Goal: Navigation & Orientation: Go to known website

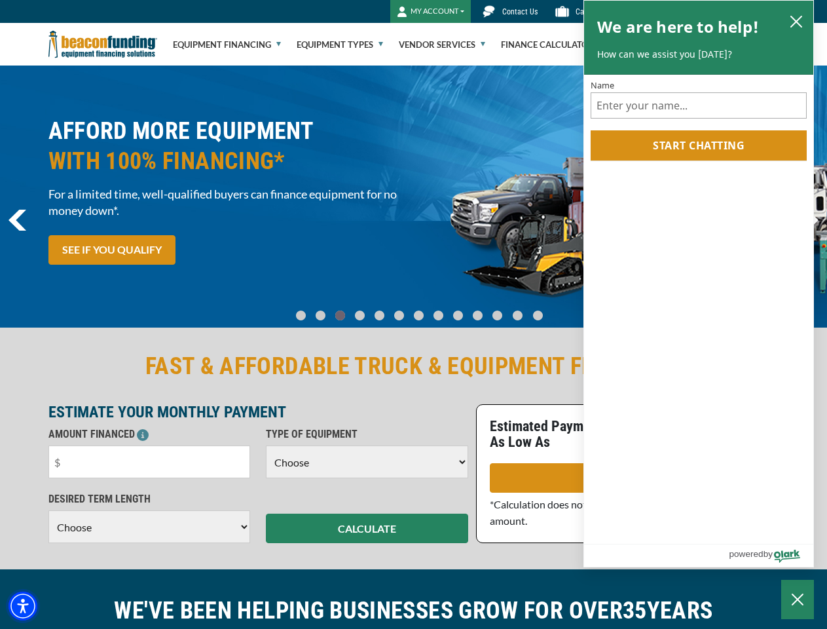
click at [23, 606] on img "Accessibility Menu" at bounding box center [23, 605] width 29 height 29
click at [413, 196] on body "Skip to main content Enable accessibility for low vision Open the accessibility…" at bounding box center [413, 314] width 827 height 629
click at [310, 309] on body "Skip to main content Enable accessibility for low vision Open the accessibility…" at bounding box center [413, 314] width 827 height 629
click at [329, 309] on body "Skip to main content Enable accessibility for low vision Open the accessibility…" at bounding box center [413, 314] width 827 height 629
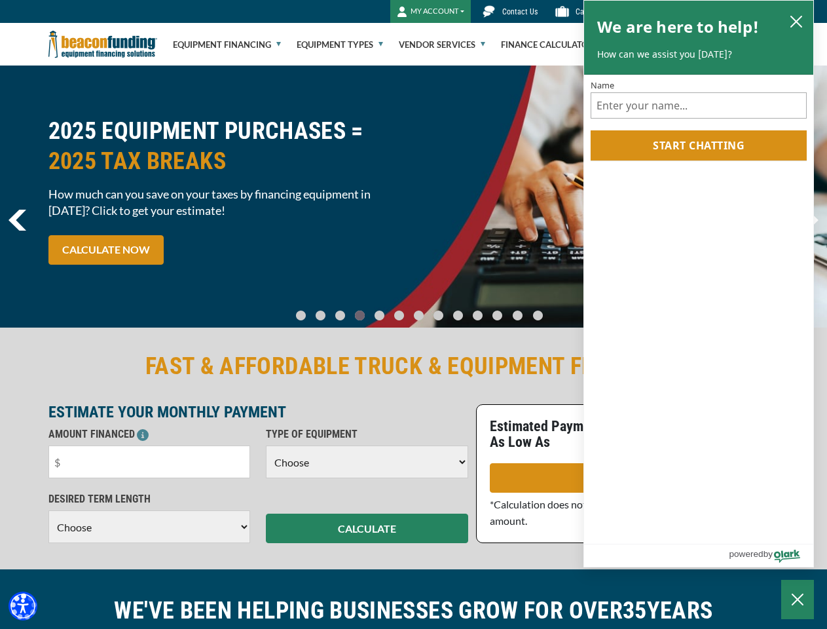
click at [346, 309] on body "Skip to main content Enable accessibility for low vision Open the accessibility…" at bounding box center [413, 314] width 827 height 629
